Goal: Navigation & Orientation: Understand site structure

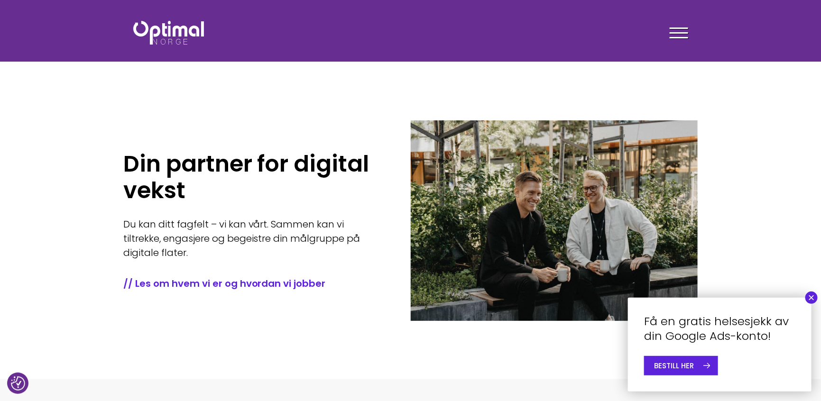
click at [812, 298] on button "×" at bounding box center [811, 298] width 12 height 12
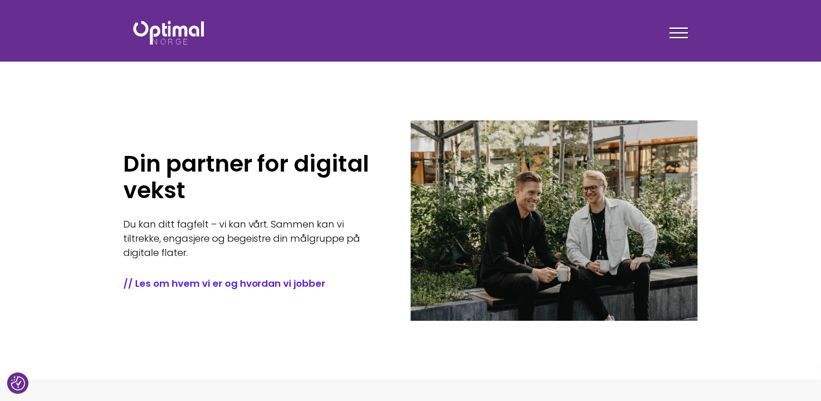
click at [677, 36] on div at bounding box center [679, 35] width 18 height 24
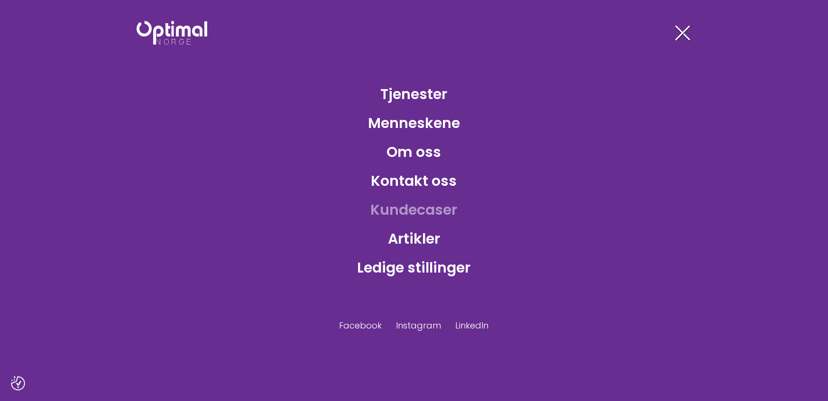
click at [414, 210] on link "Kundecaser" at bounding box center [414, 209] width 102 height 31
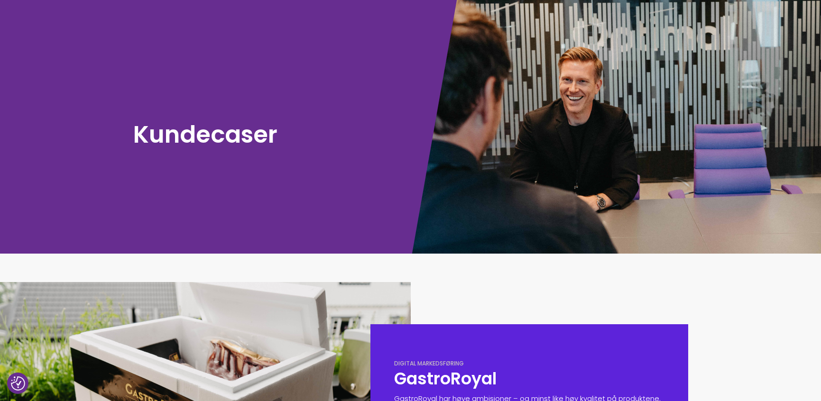
scroll to position [190, 0]
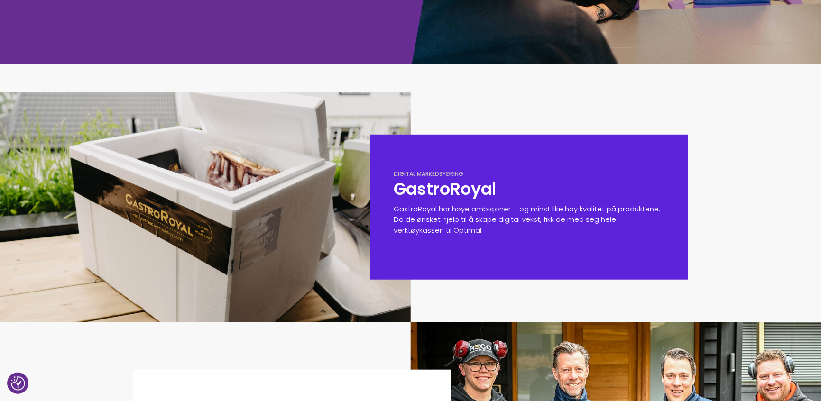
click at [430, 187] on h2 "GastroRoyal" at bounding box center [529, 189] width 270 height 22
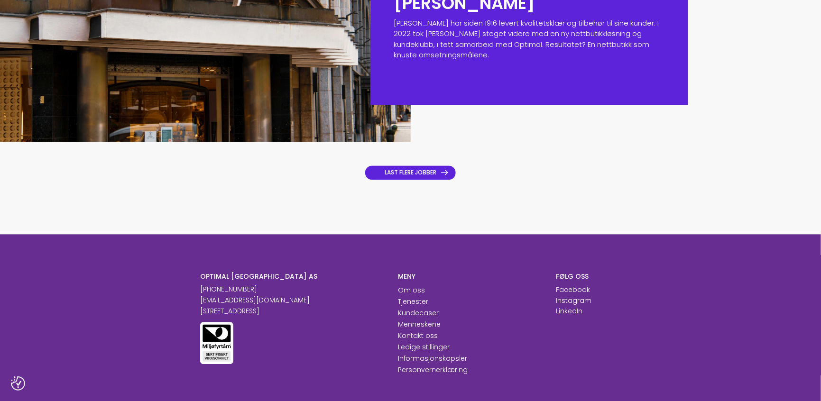
scroll to position [854, 0]
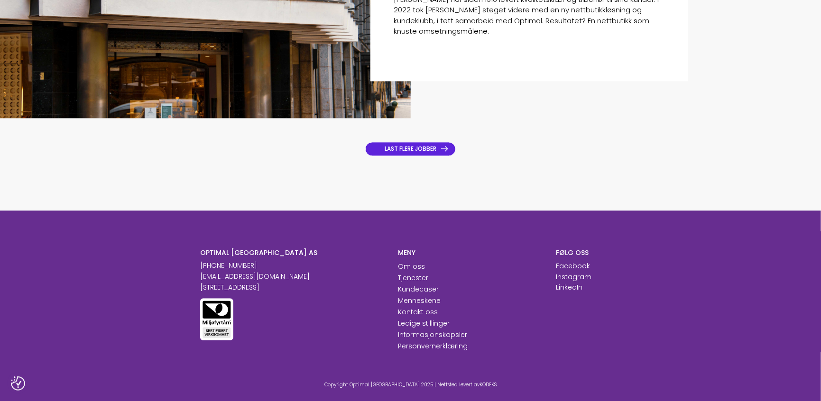
click at [419, 150] on link "LAST FLERE JOBBER" at bounding box center [410, 149] width 91 height 14
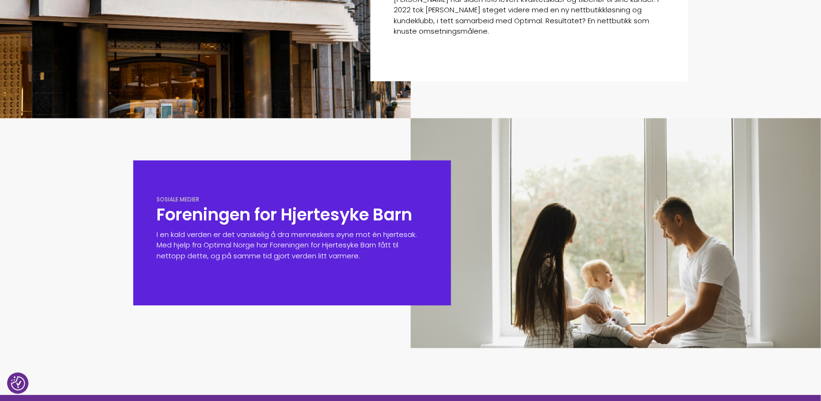
click at [298, 215] on h2 "Foreningen for Hjertesyke Barn" at bounding box center [292, 215] width 270 height 22
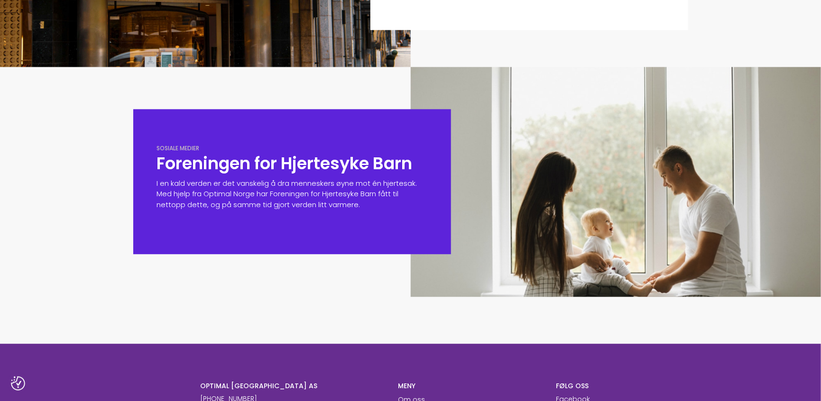
scroll to position [1107, 0]
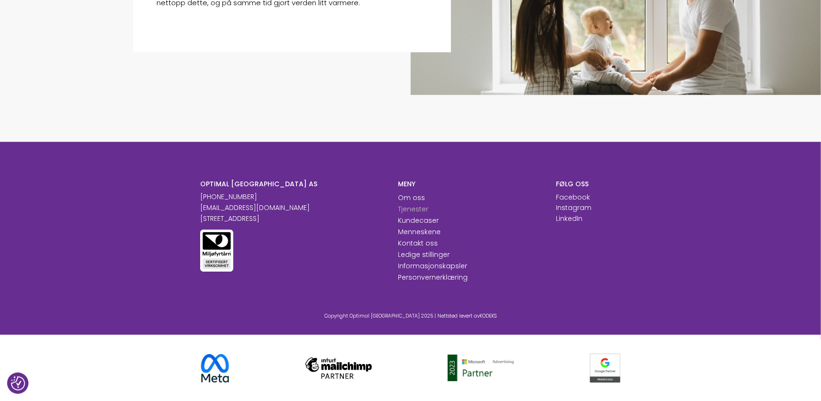
click at [410, 209] on link "Tjenester" at bounding box center [413, 208] width 30 height 9
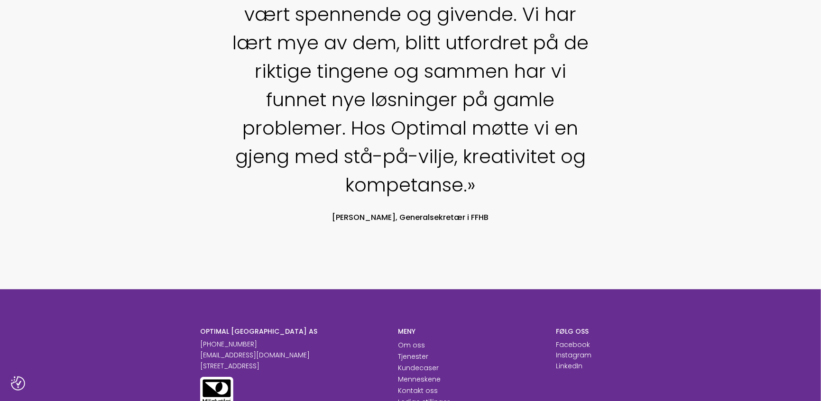
scroll to position [949, 0]
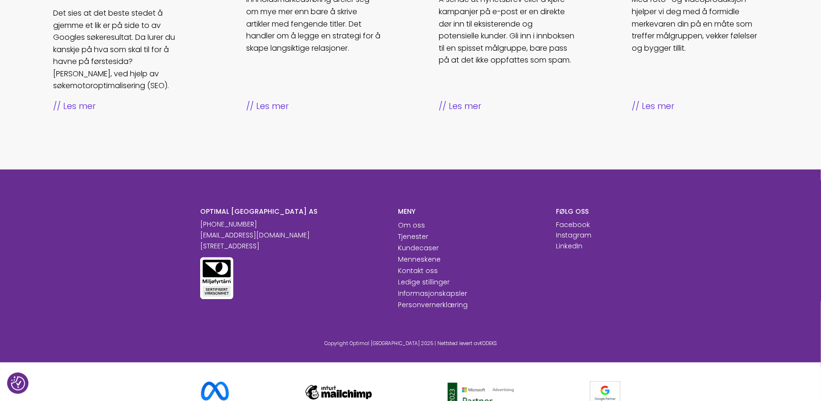
scroll to position [665, 0]
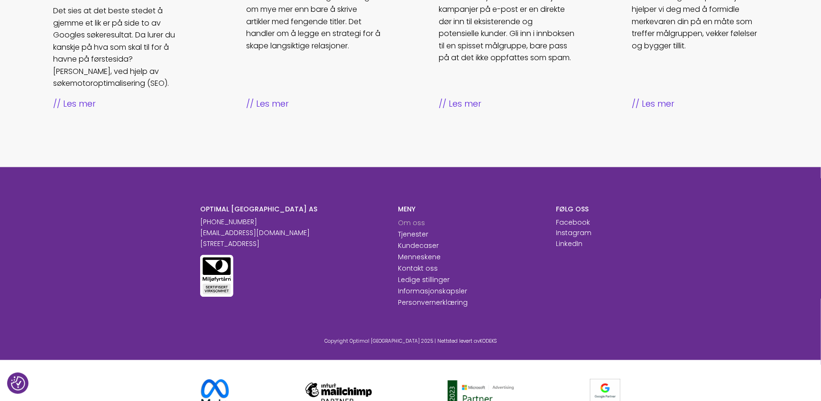
click at [412, 219] on link "Om oss" at bounding box center [411, 223] width 27 height 9
